Goal: Task Accomplishment & Management: Use online tool/utility

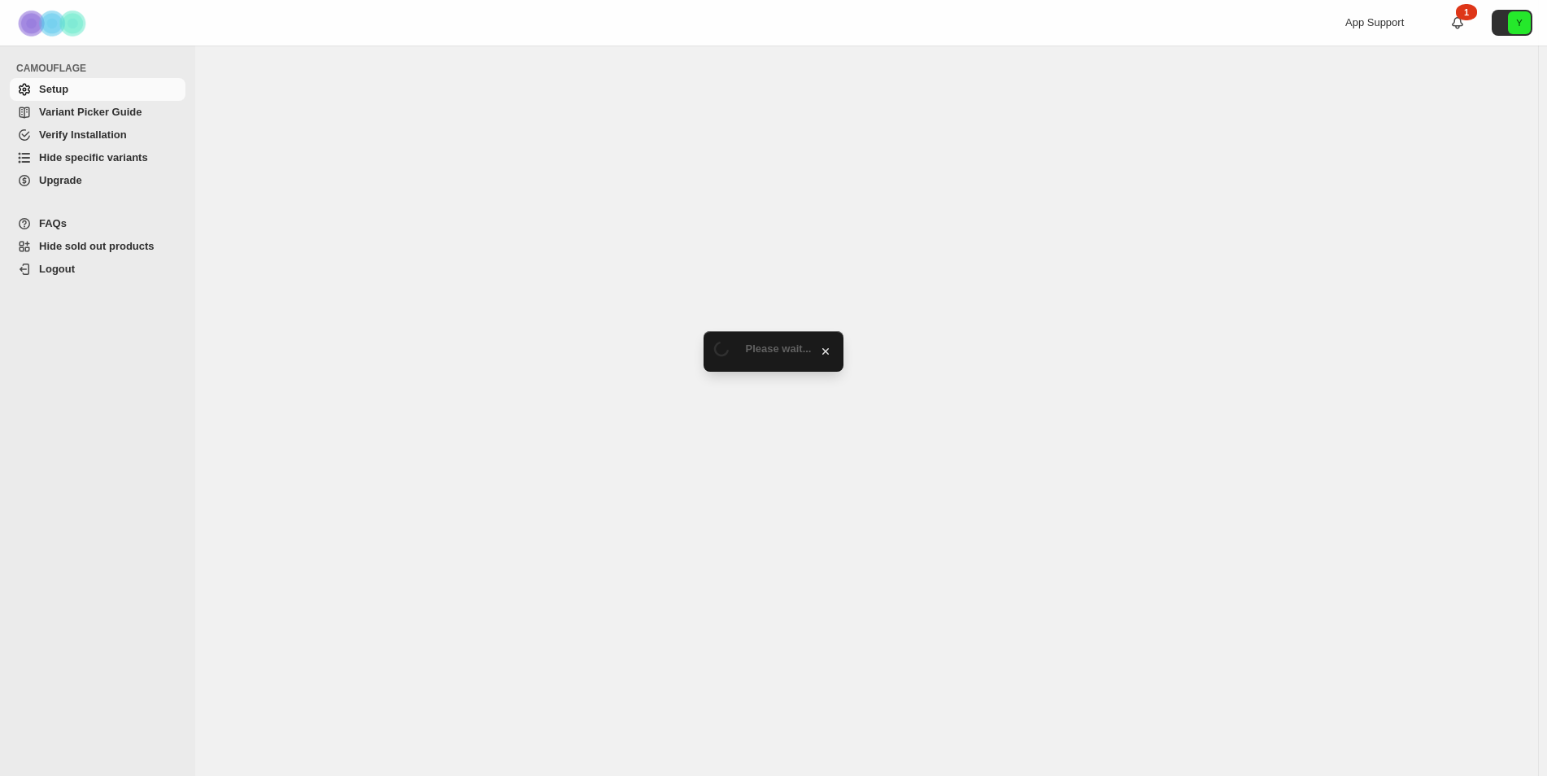
select select "******"
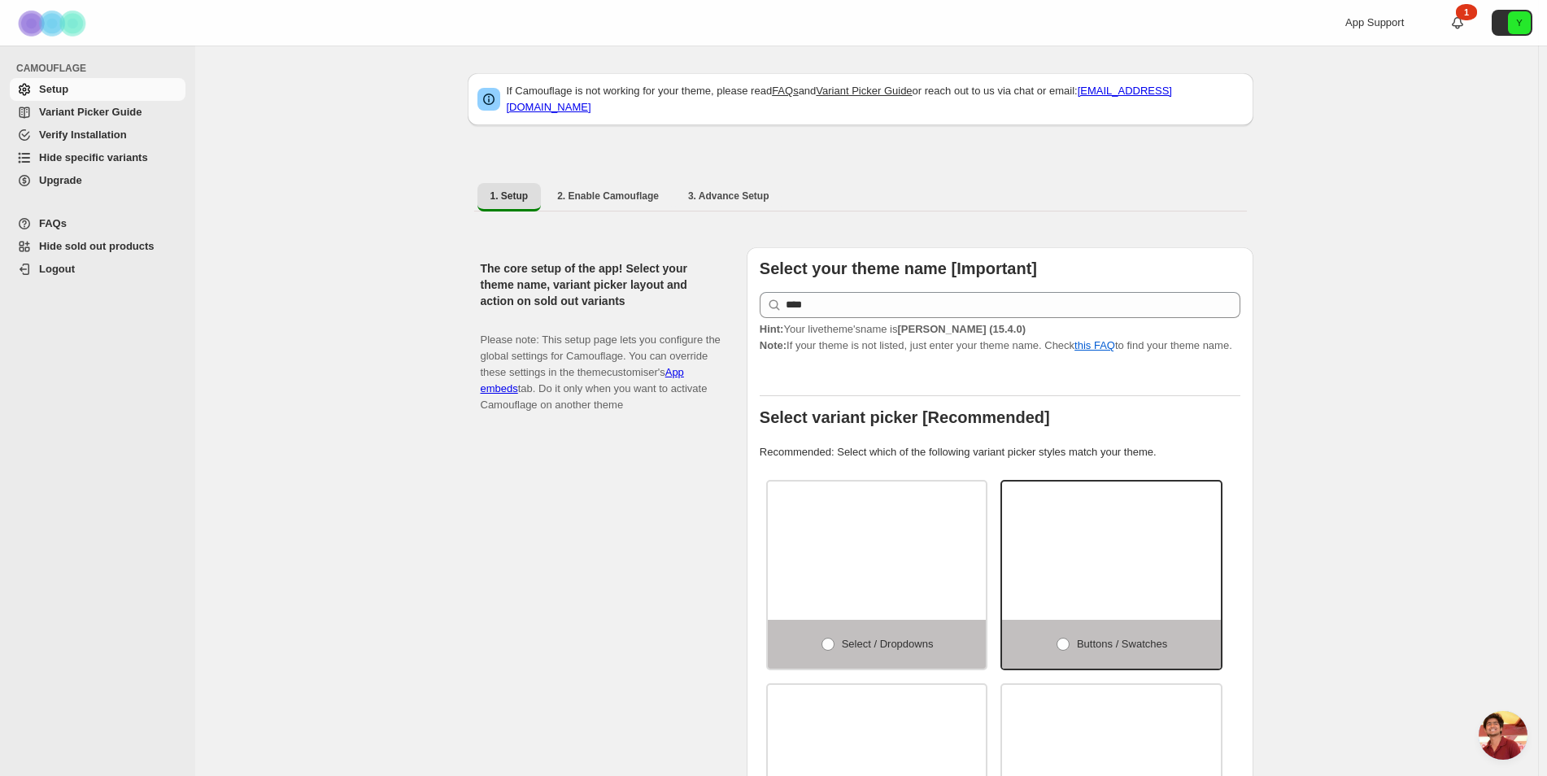
scroll to position [3781, 0]
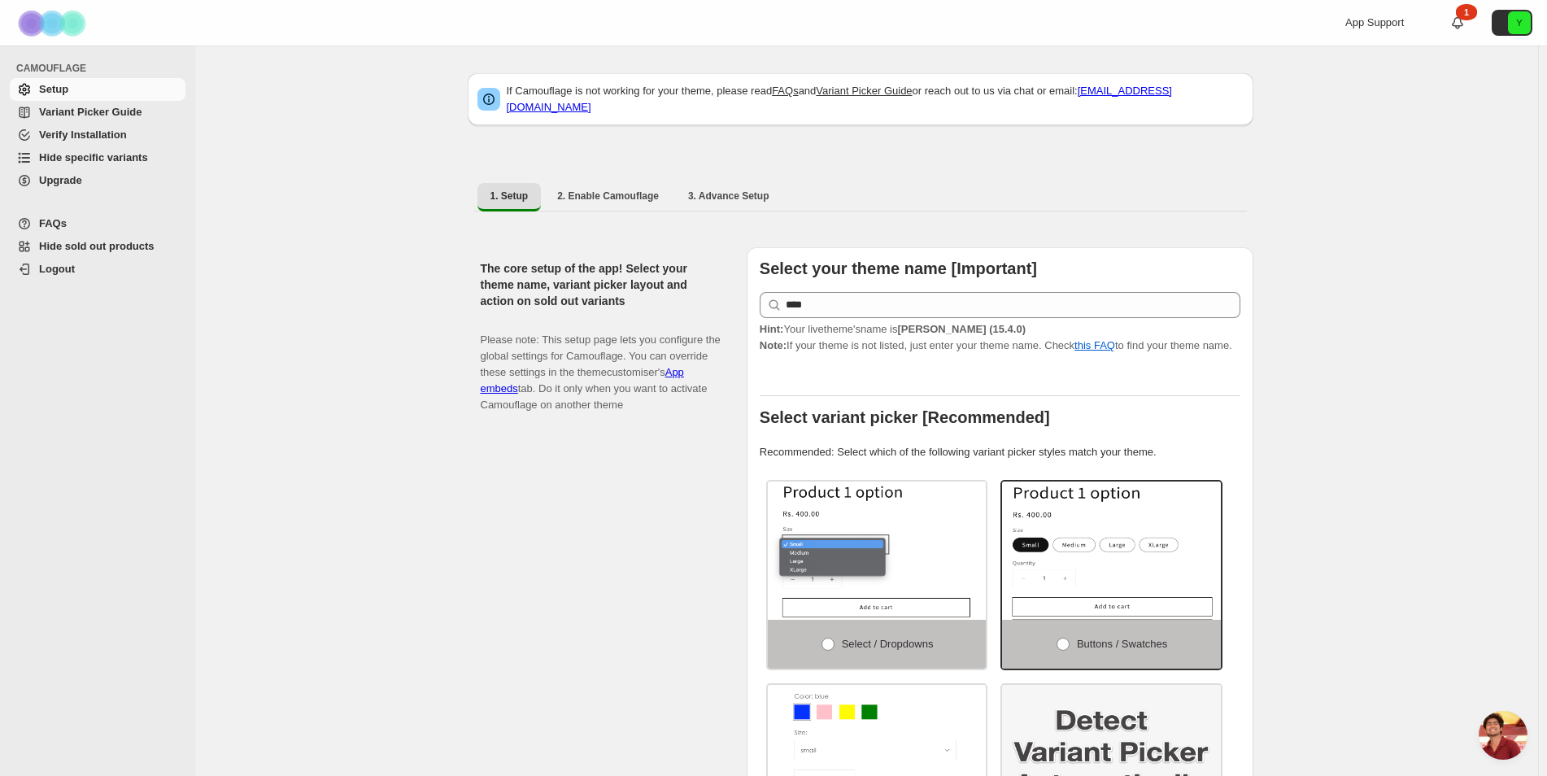
click at [118, 159] on span "Hide specific variants" at bounding box center [93, 157] width 109 height 12
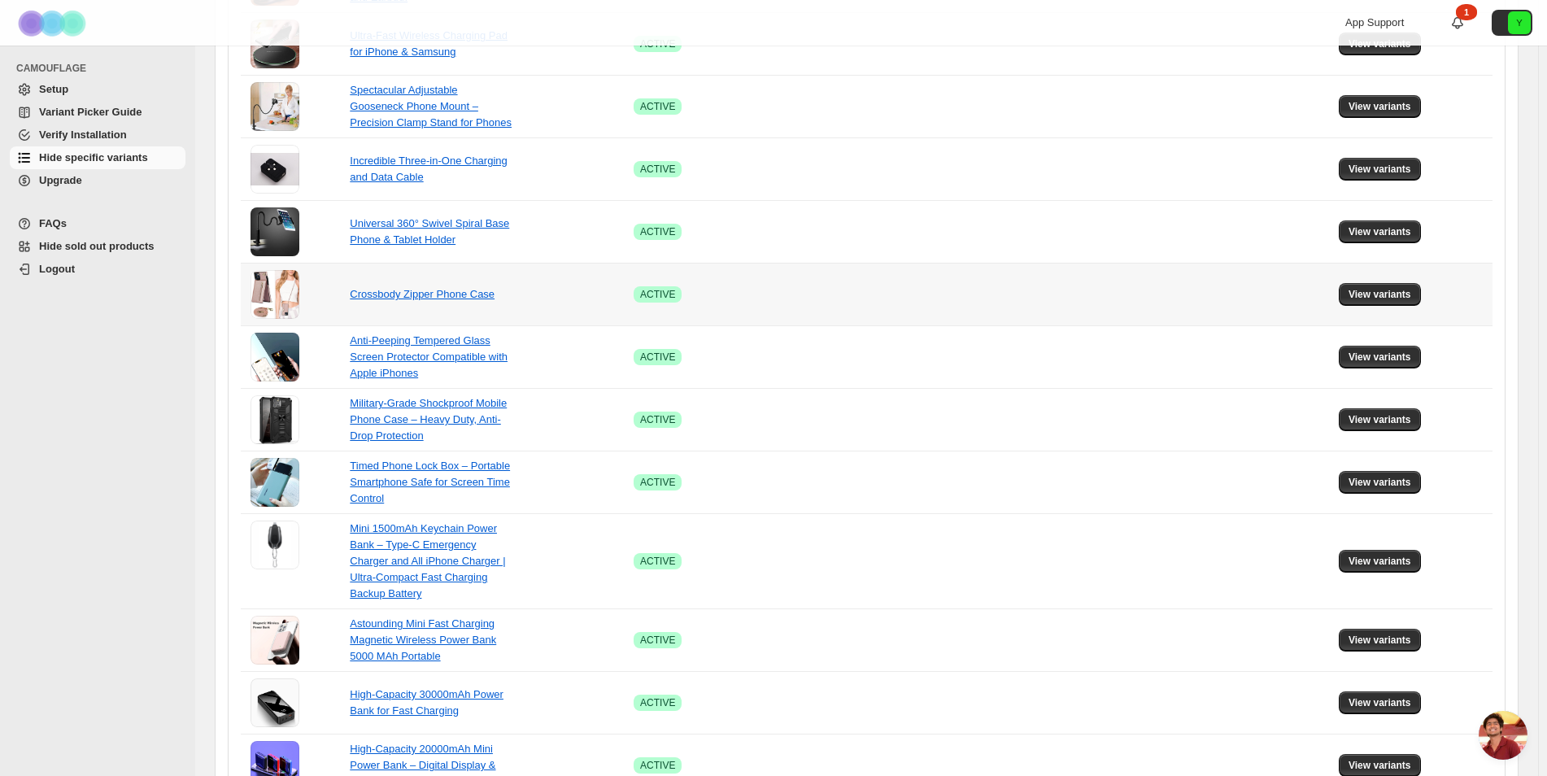
scroll to position [926, 0]
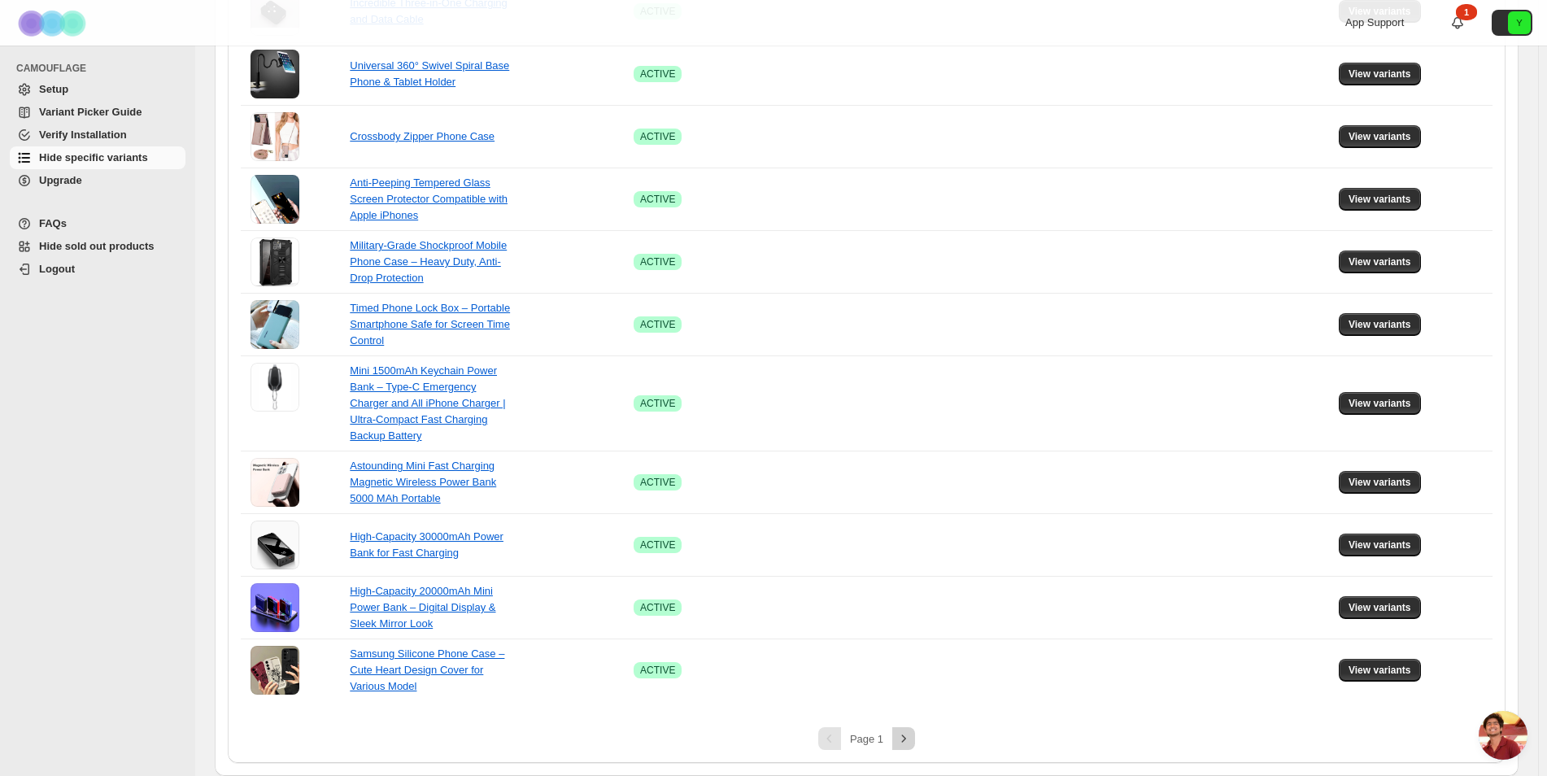
click at [901, 740] on icon "Next" at bounding box center [903, 738] width 16 height 16
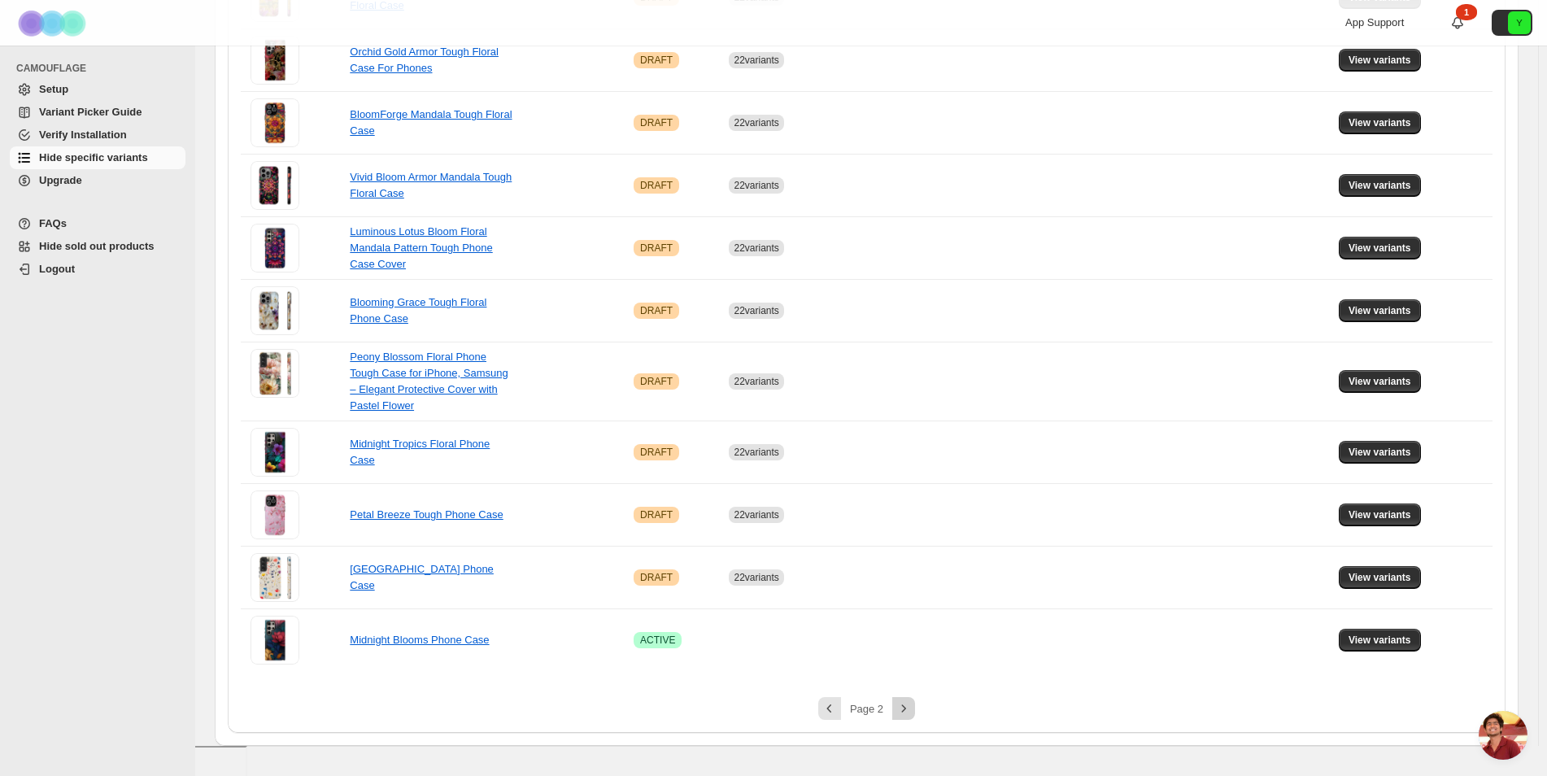
scroll to position [880, 0]
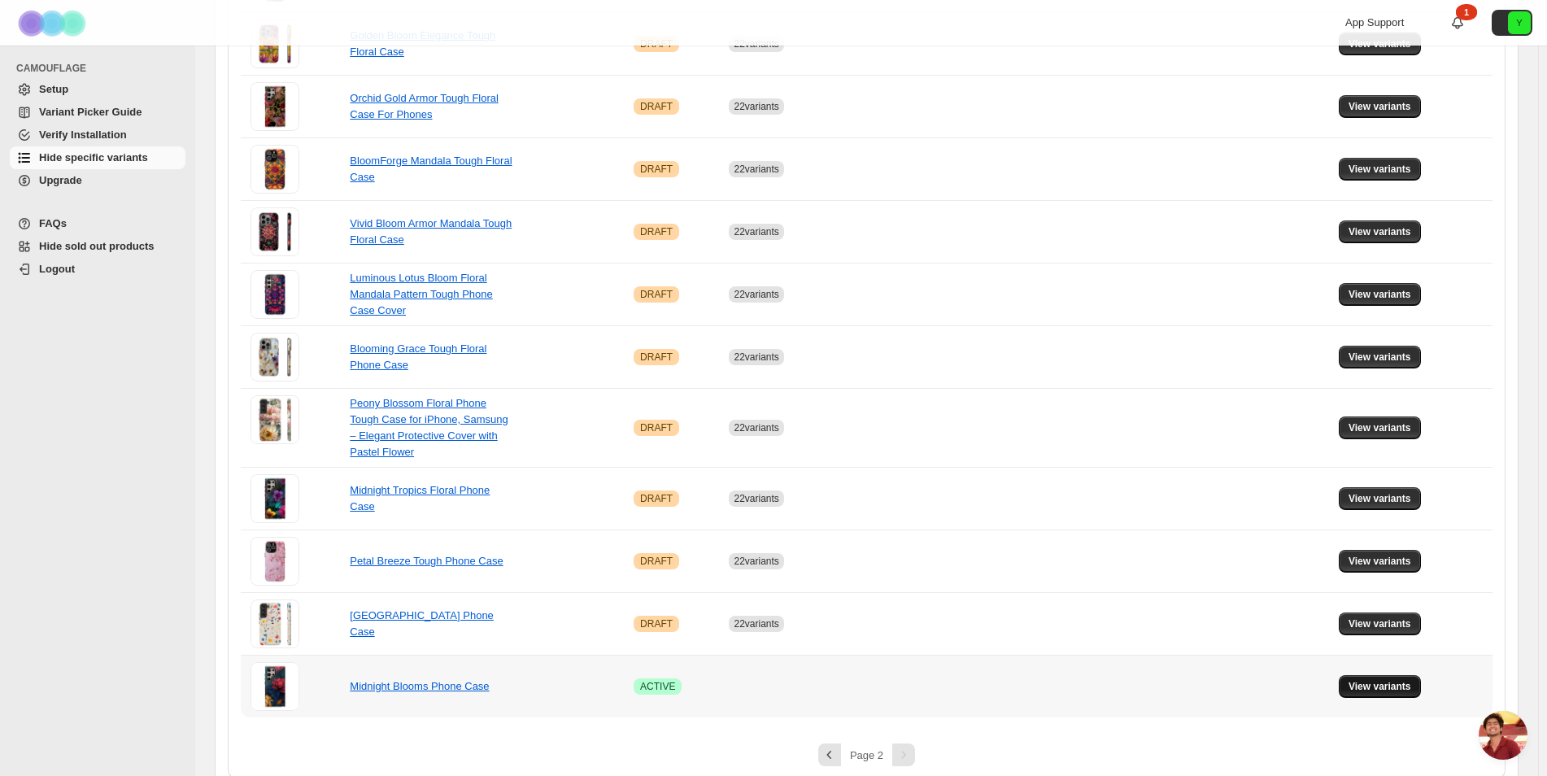
click at [1375, 680] on span "View variants" at bounding box center [1379, 686] width 63 height 13
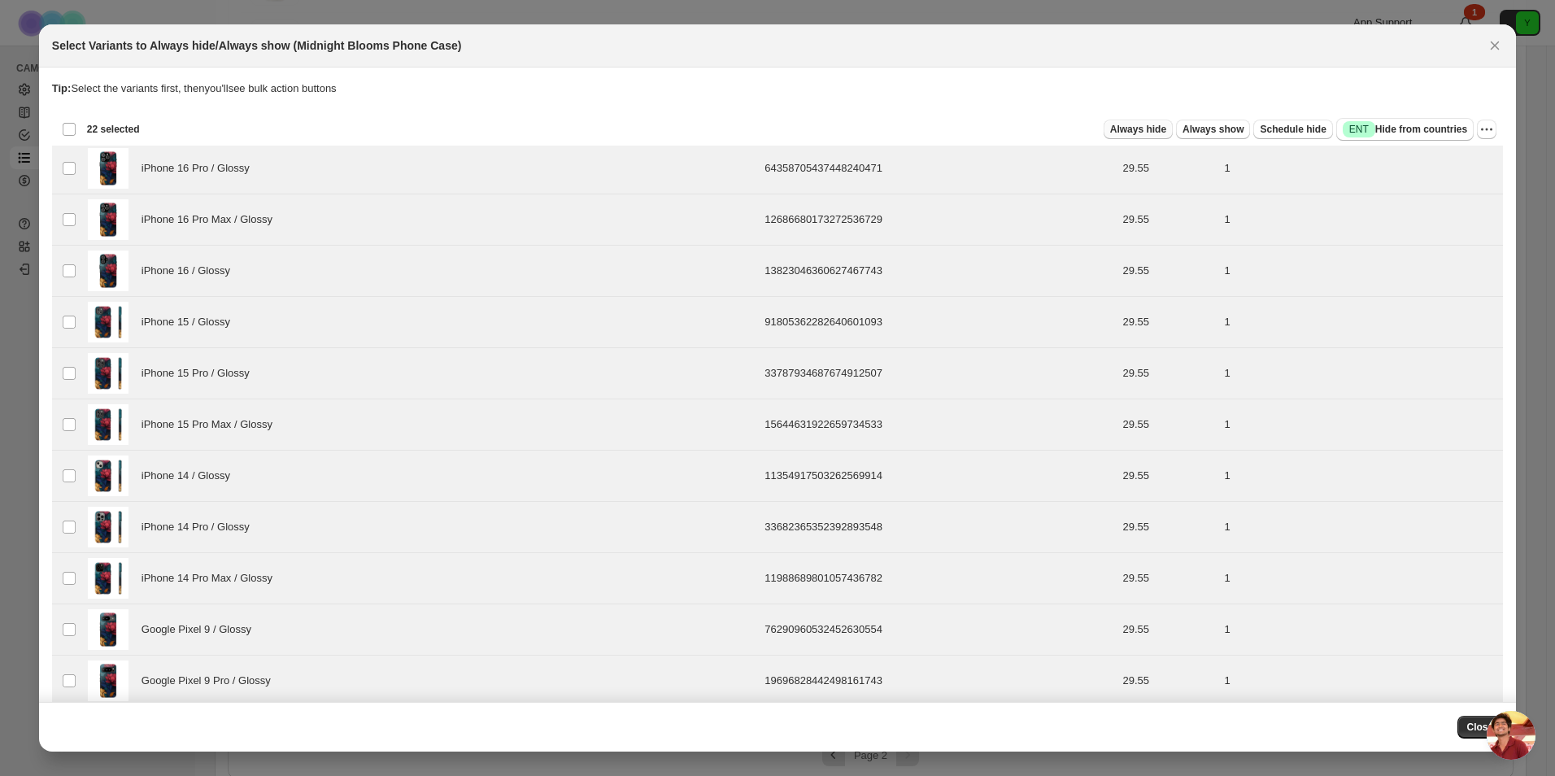
click at [1139, 128] on span "Always hide" at bounding box center [1138, 129] width 56 height 13
